Goal: Transaction & Acquisition: Purchase product/service

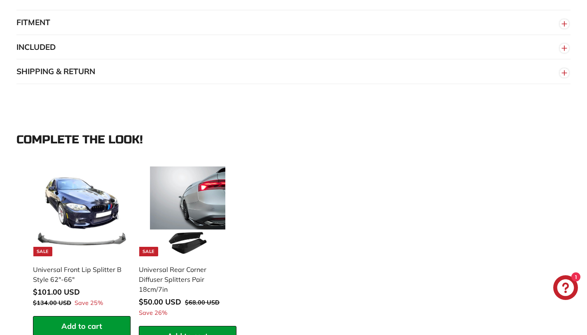
scroll to position [1004, 0]
